Goal: Use online tool/utility: Utilize a website feature to perform a specific function

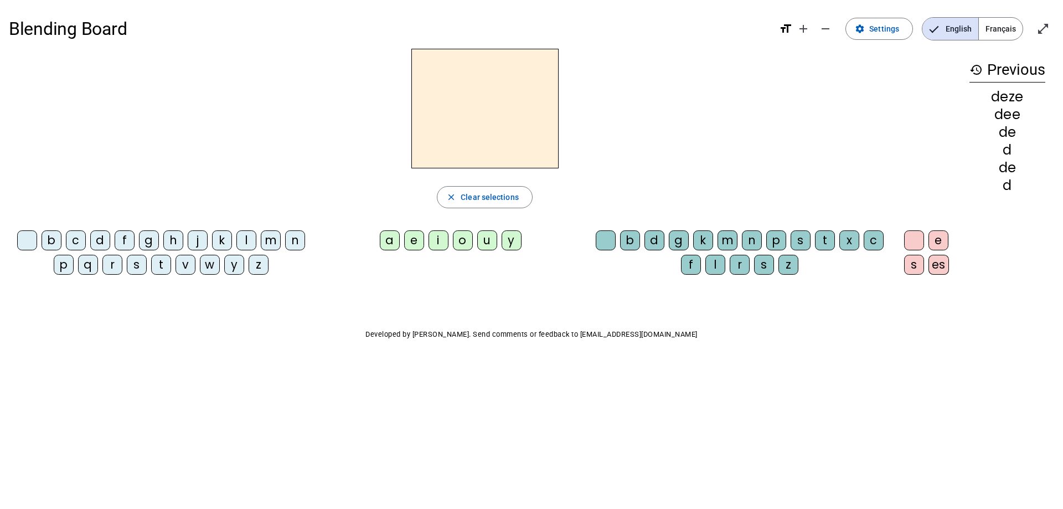
click at [993, 33] on span "Français" at bounding box center [1001, 29] width 44 height 22
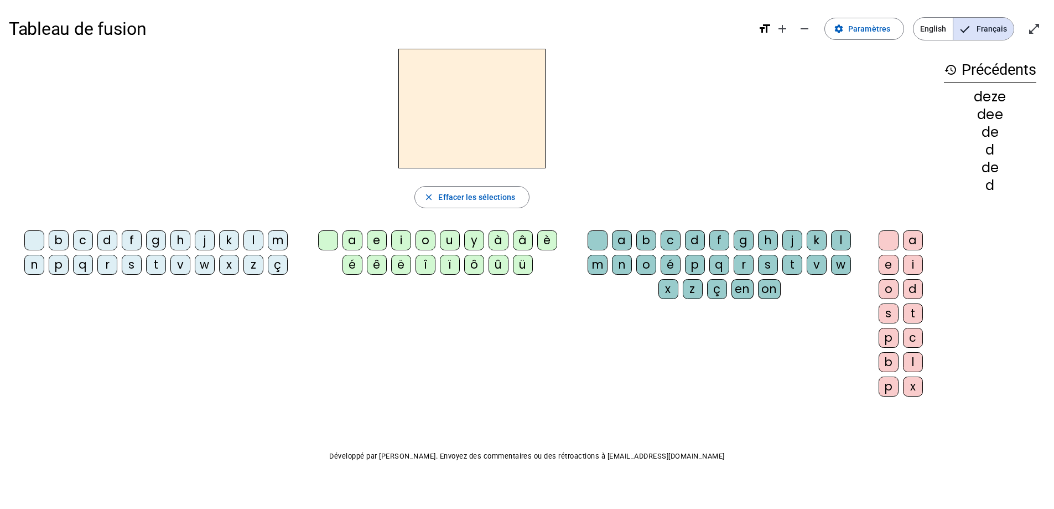
click at [253, 236] on div "l" at bounding box center [254, 240] width 20 height 20
click at [348, 239] on div "a" at bounding box center [353, 240] width 20 height 20
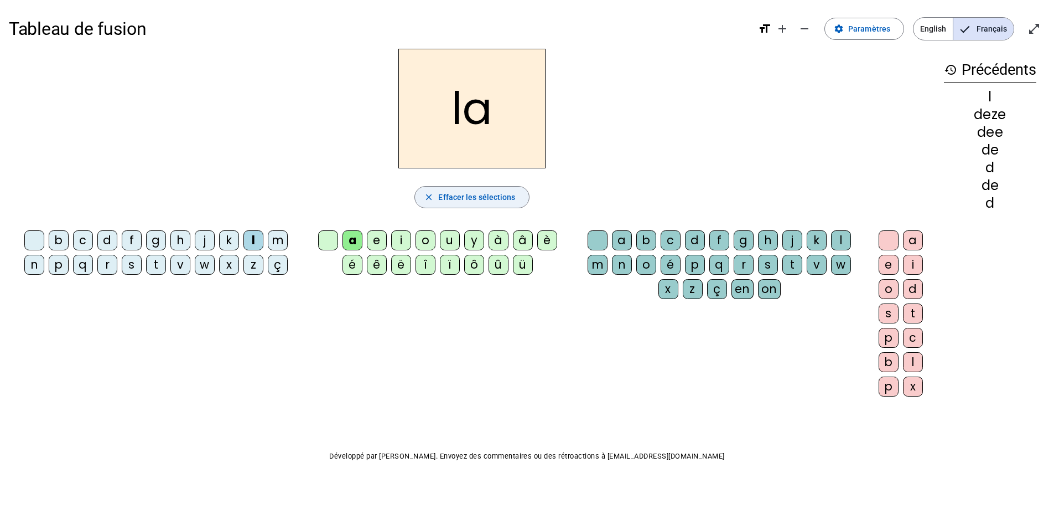
click at [457, 199] on span "Effacer les sélections" at bounding box center [476, 196] width 77 height 13
click at [252, 236] on div "l" at bounding box center [254, 240] width 20 height 20
click at [374, 240] on div "e" at bounding box center [377, 240] width 20 height 20
click at [452, 197] on span "Effacer les sélections" at bounding box center [476, 196] width 77 height 13
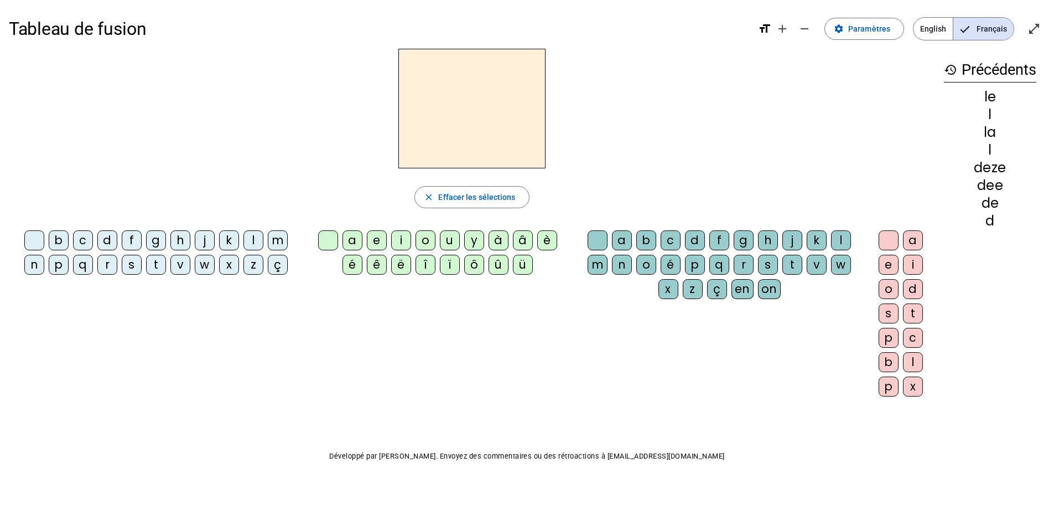
click at [258, 241] on div "l" at bounding box center [254, 240] width 20 height 20
click at [448, 239] on div "u" at bounding box center [450, 240] width 20 height 20
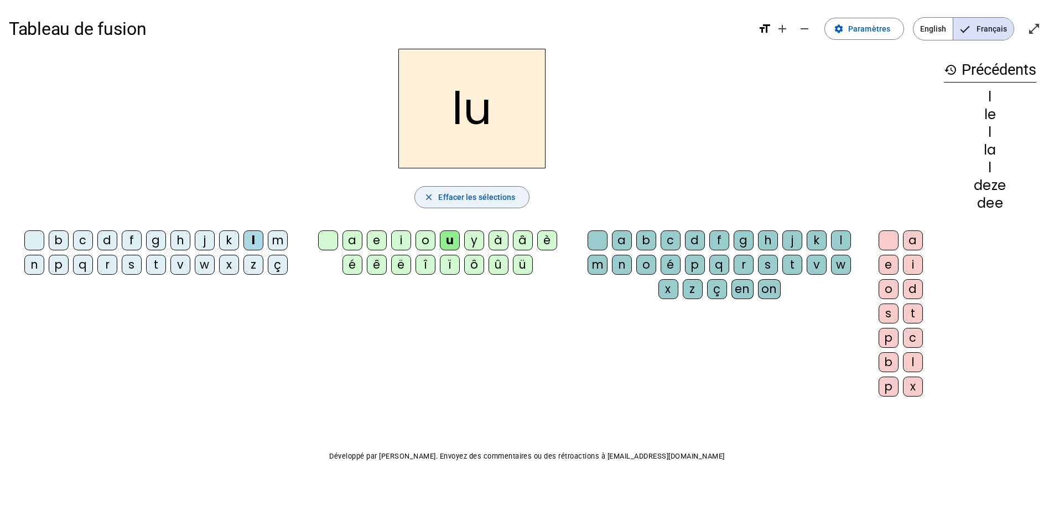
click at [460, 199] on span "Effacer les sélections" at bounding box center [476, 196] width 77 height 13
click at [155, 258] on div "t" at bounding box center [156, 265] width 20 height 20
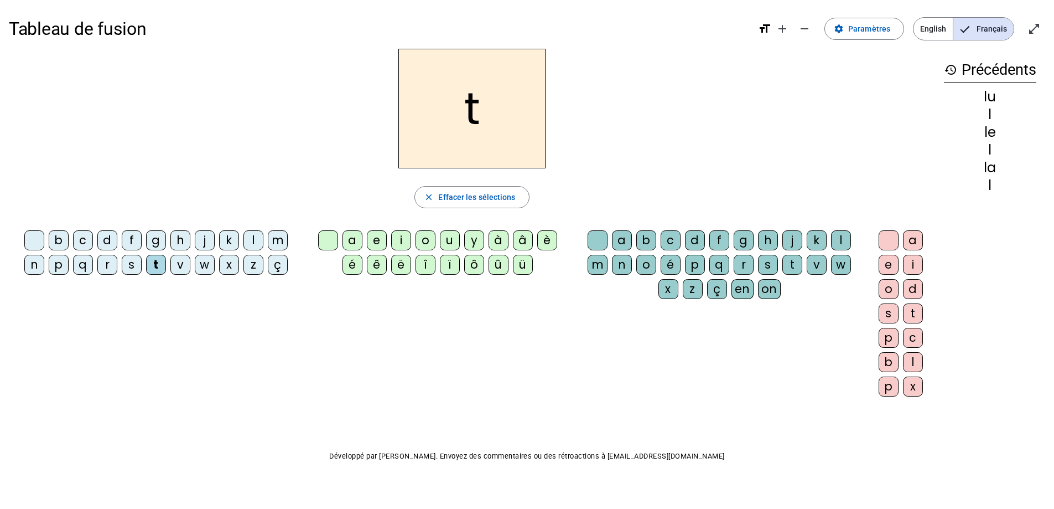
click at [451, 238] on div "u" at bounding box center [450, 240] width 20 height 20
click at [452, 194] on span "Effacer les sélections" at bounding box center [476, 196] width 77 height 13
click at [154, 262] on div "t" at bounding box center [156, 265] width 20 height 20
click at [383, 238] on div "e" at bounding box center [377, 240] width 20 height 20
click at [452, 197] on span "Effacer les sélections" at bounding box center [476, 196] width 77 height 13
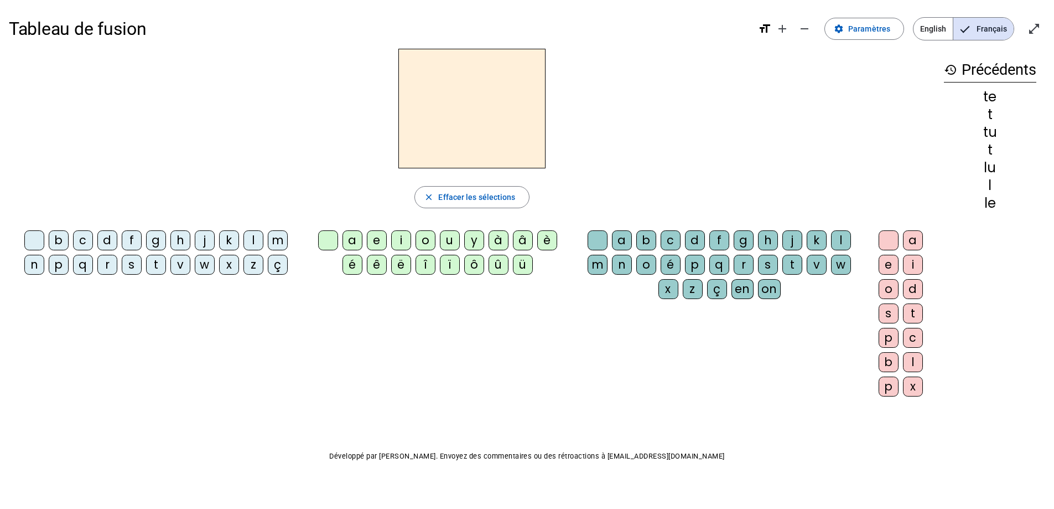
click at [157, 264] on div "t" at bounding box center [156, 265] width 20 height 20
click at [353, 243] on div "a" at bounding box center [353, 240] width 20 height 20
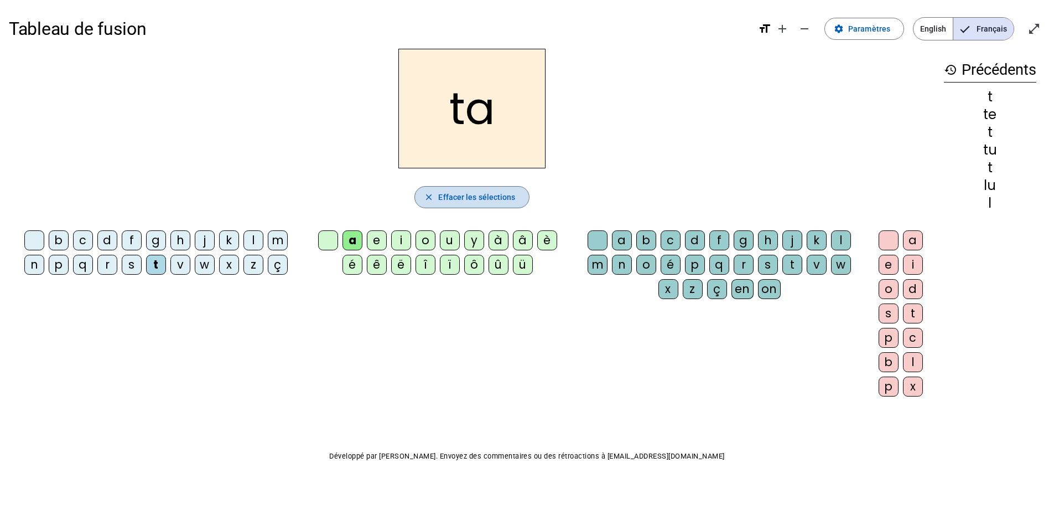
click at [439, 201] on span "Effacer les sélections" at bounding box center [476, 196] width 77 height 13
